Goal: Register for event/course

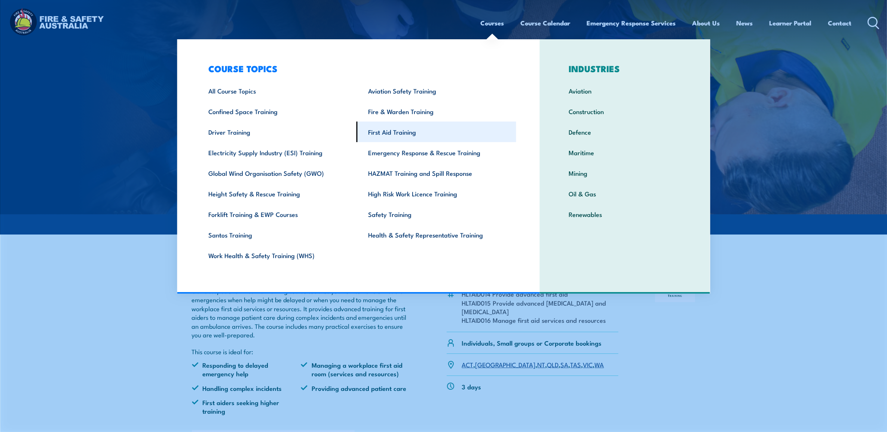
click at [414, 128] on link "First Aid Training" at bounding box center [436, 132] width 160 height 21
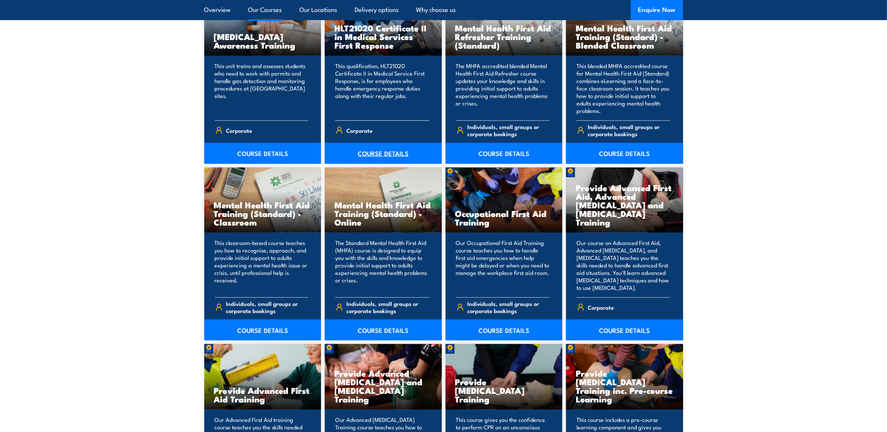
scroll to position [654, 0]
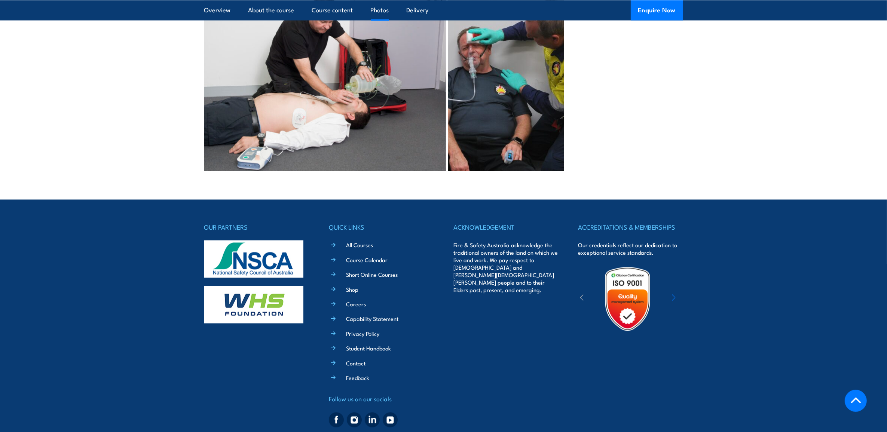
scroll to position [1651, 0]
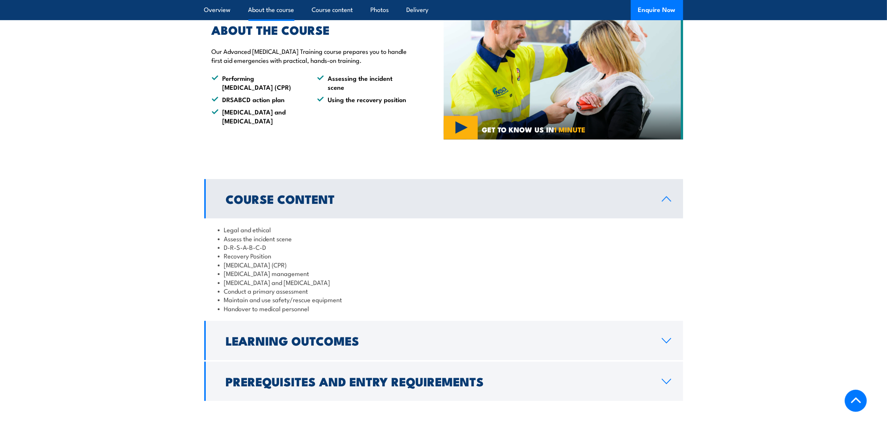
scroll to position [217, 0]
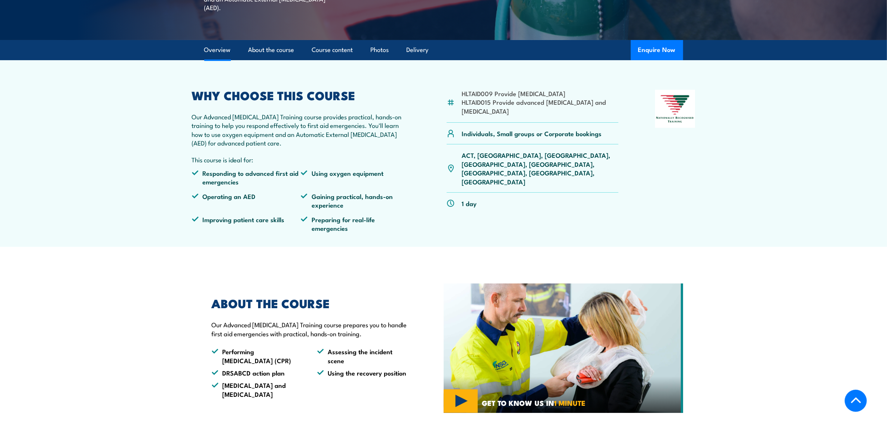
click at [356, 209] on li "Gaining practical, hands-on experience" at bounding box center [355, 201] width 109 height 18
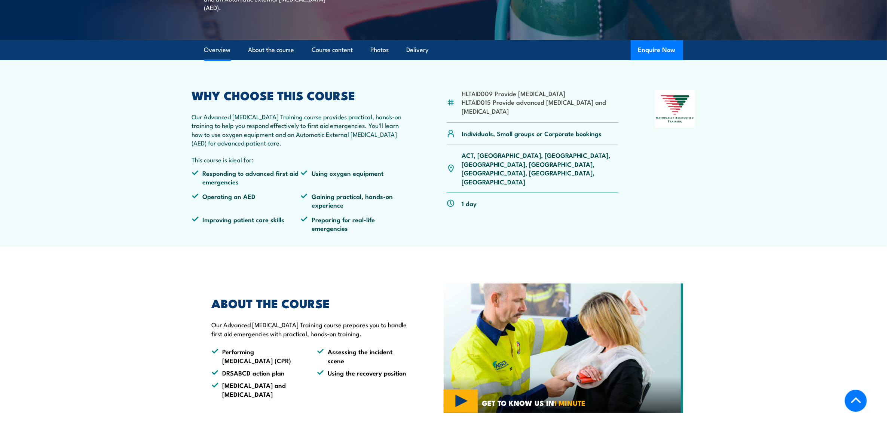
click at [356, 209] on li "Gaining practical, hands-on experience" at bounding box center [355, 201] width 109 height 18
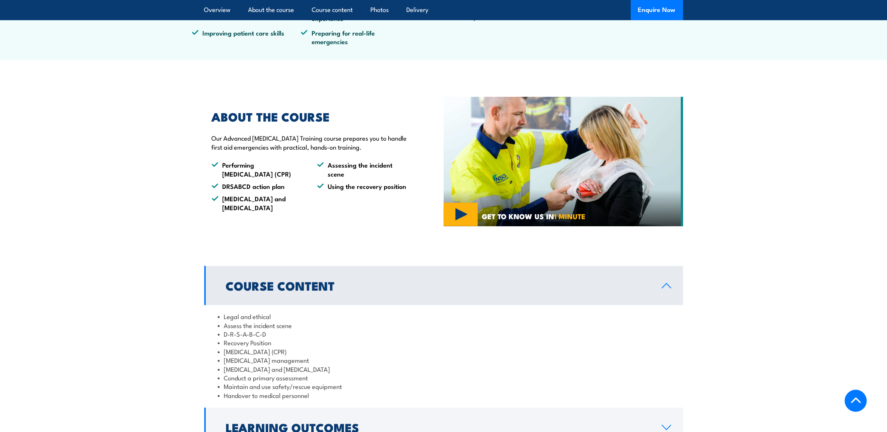
scroll to position [404, 0]
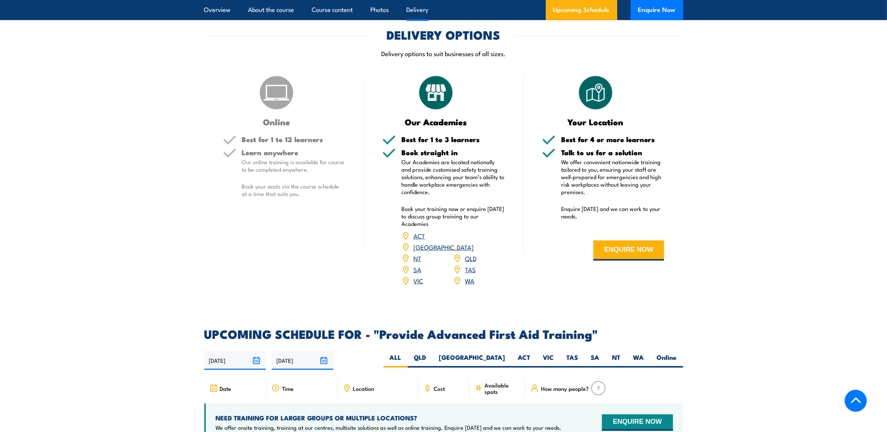
scroll to position [748, 0]
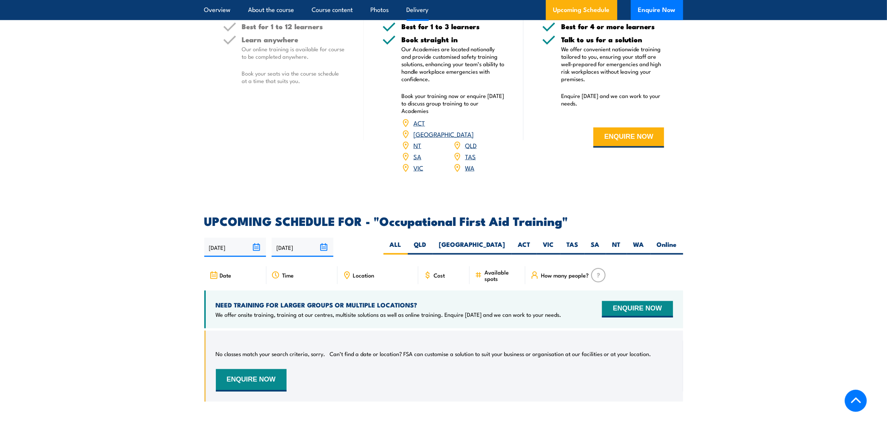
scroll to position [1215, 0]
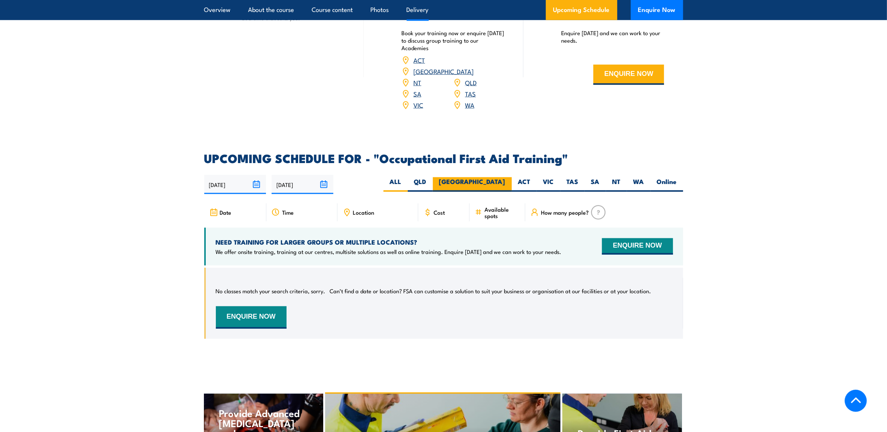
click at [497, 177] on label "[GEOGRAPHIC_DATA]" at bounding box center [472, 184] width 79 height 15
click at [505, 177] on input "[GEOGRAPHIC_DATA]" at bounding box center [507, 179] width 5 height 5
radio input "true"
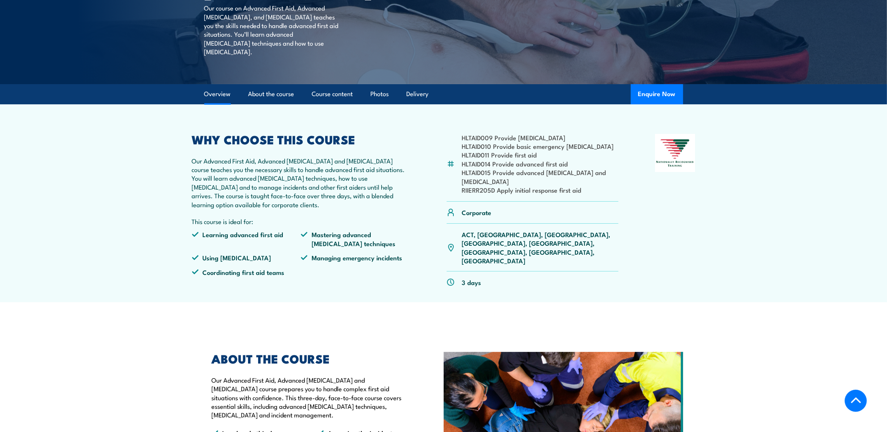
scroll to position [156, 0]
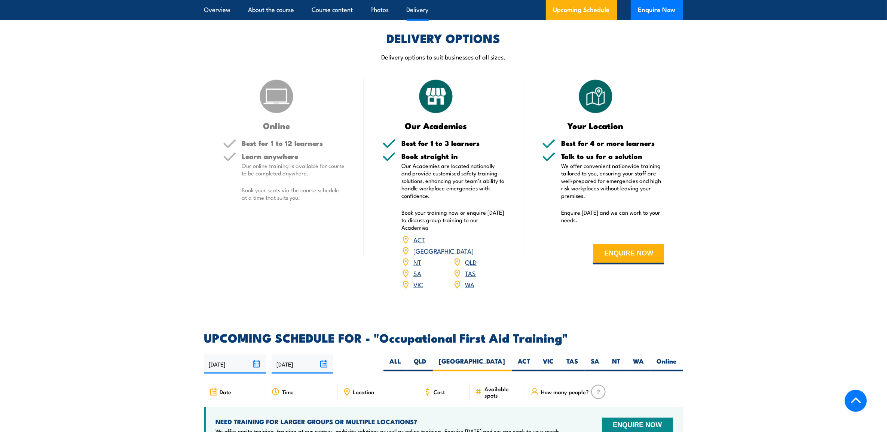
scroll to position [1190, 0]
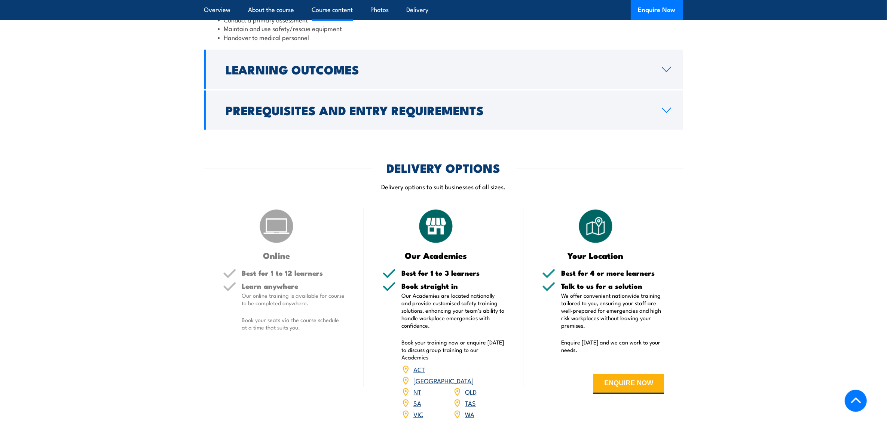
scroll to position [778, 0]
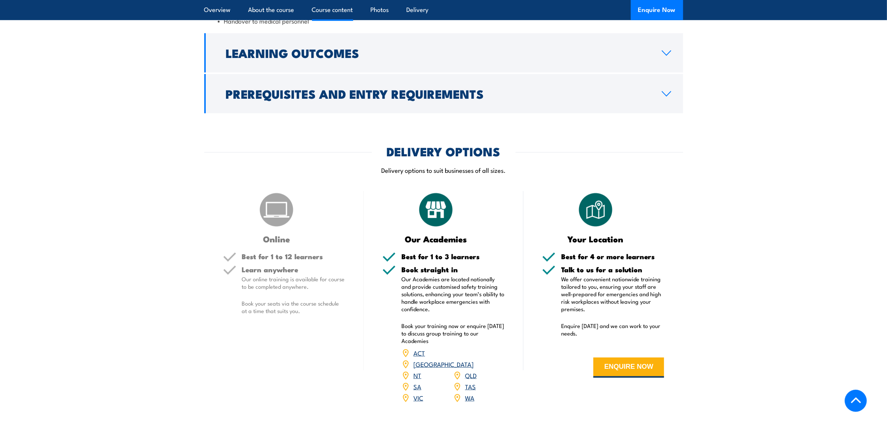
click at [433, 260] on h5 "Best for 1 to 3 learners" at bounding box center [452, 256] width 103 height 7
drag, startPoint x: 433, startPoint y: 276, endPoint x: 429, endPoint y: 294, distance: 19.1
click at [429, 294] on p "Our Academies are located nationally and provide customised safety training sol…" at bounding box center [452, 293] width 103 height 37
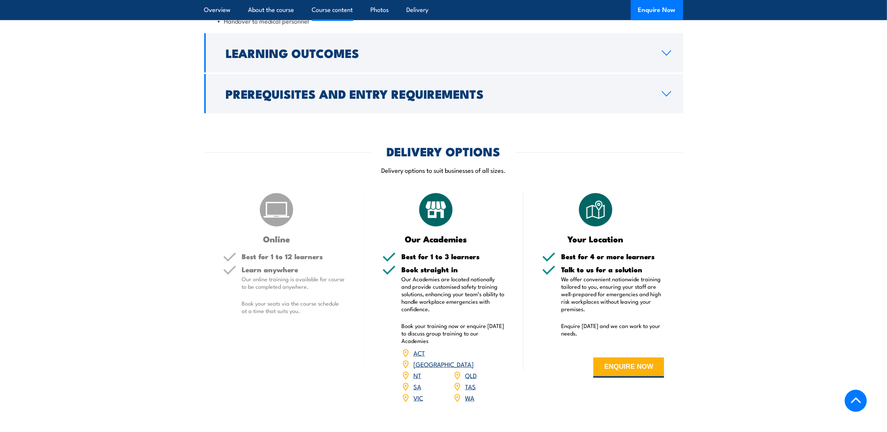
click at [471, 368] on link "[GEOGRAPHIC_DATA]" at bounding box center [443, 363] width 60 height 9
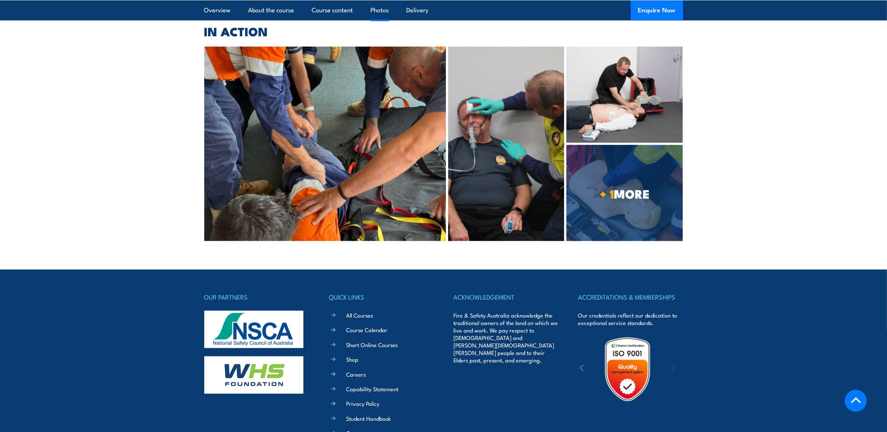
scroll to position [1246, 0]
